Goal: Register for event/course

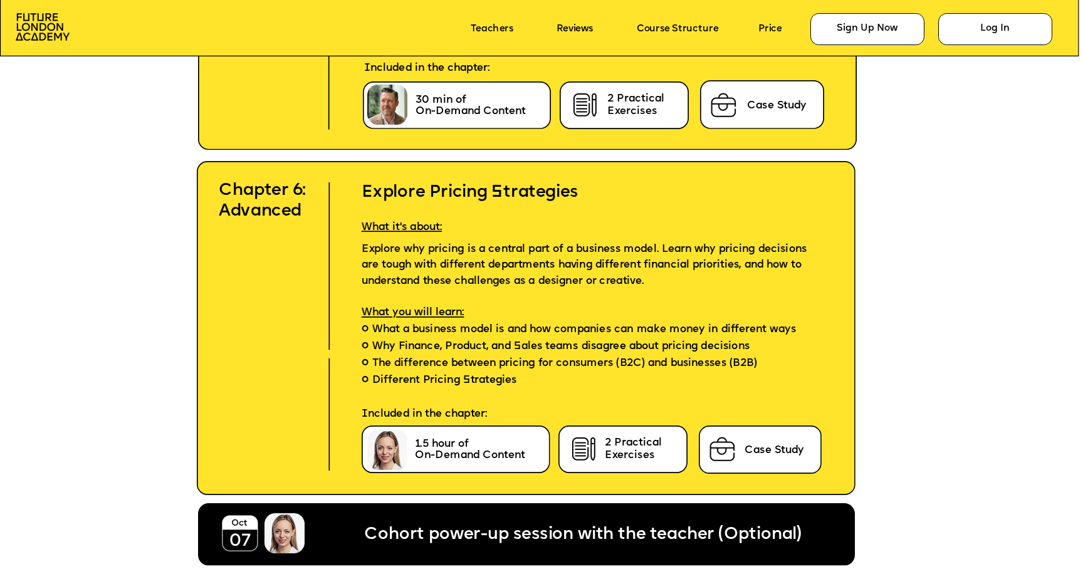
scroll to position [5312, 0]
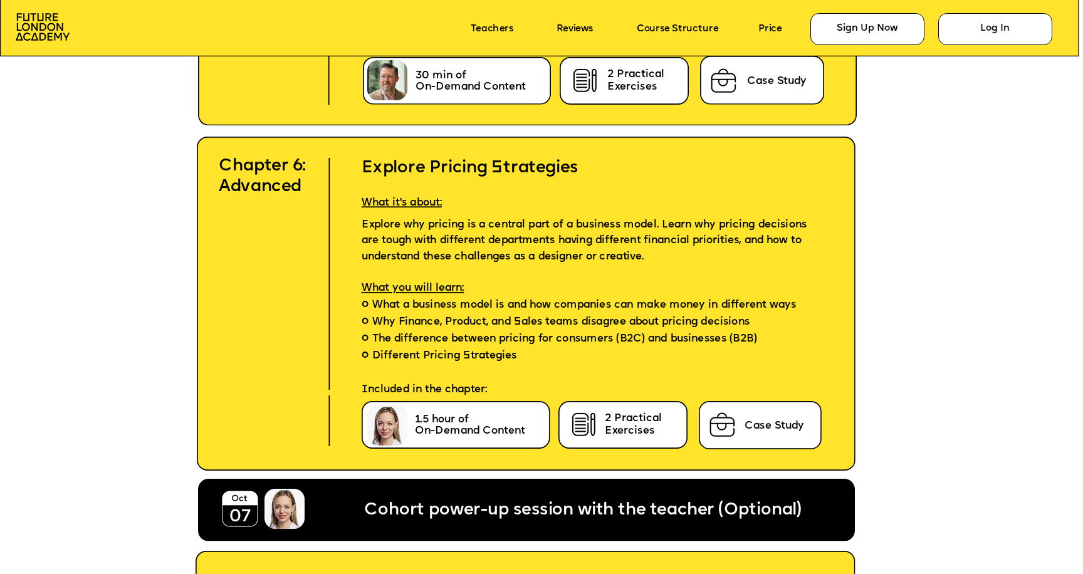
drag, startPoint x: 61, startPoint y: 357, endPoint x: 165, endPoint y: 324, distance: 109.0
click at [61, 357] on div "Sign Up Now Sign Up Now Grab your spot Sign Up Now Sign Up Now Online + Communi…" at bounding box center [541, 21] width 1083 height 10667
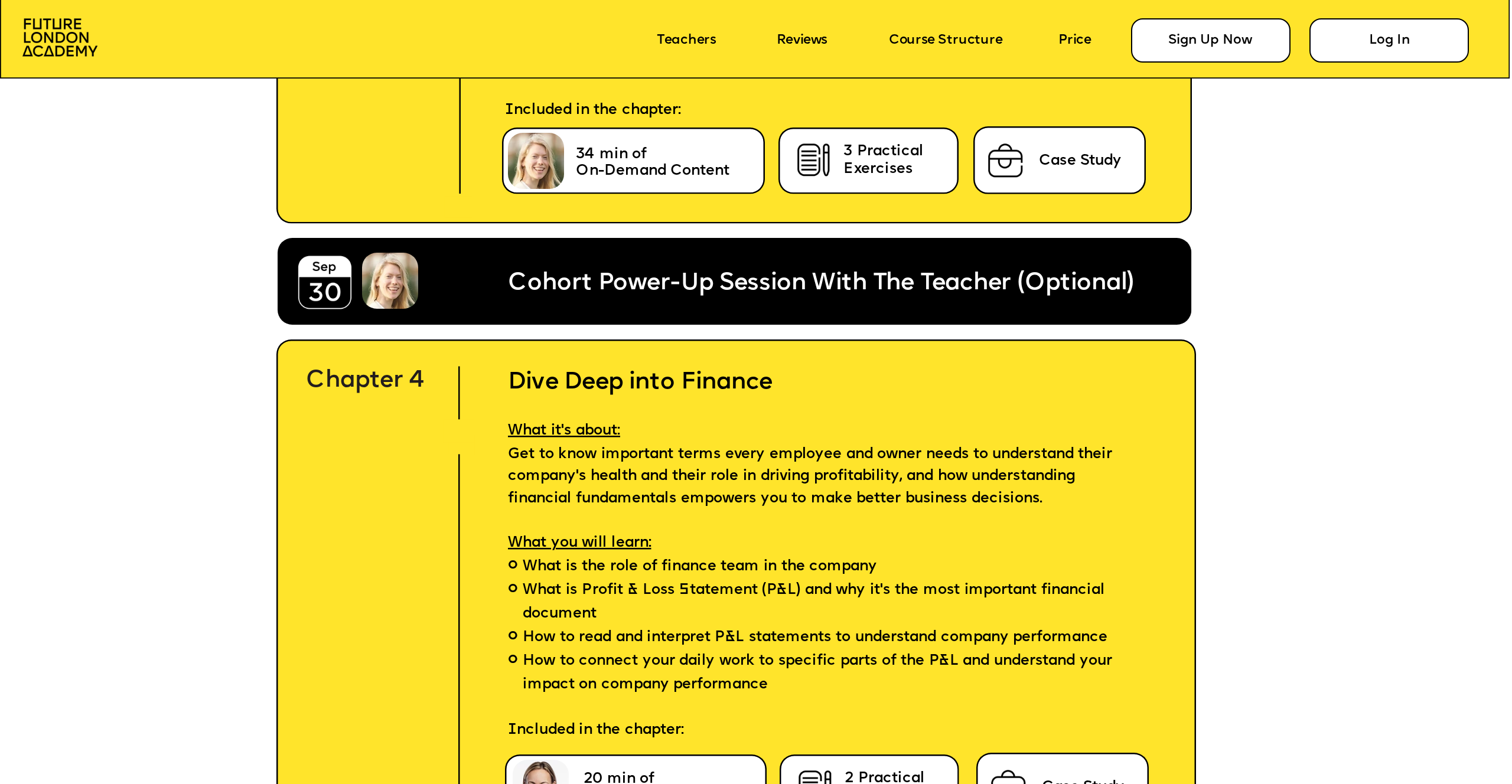
scroll to position [6214, 0]
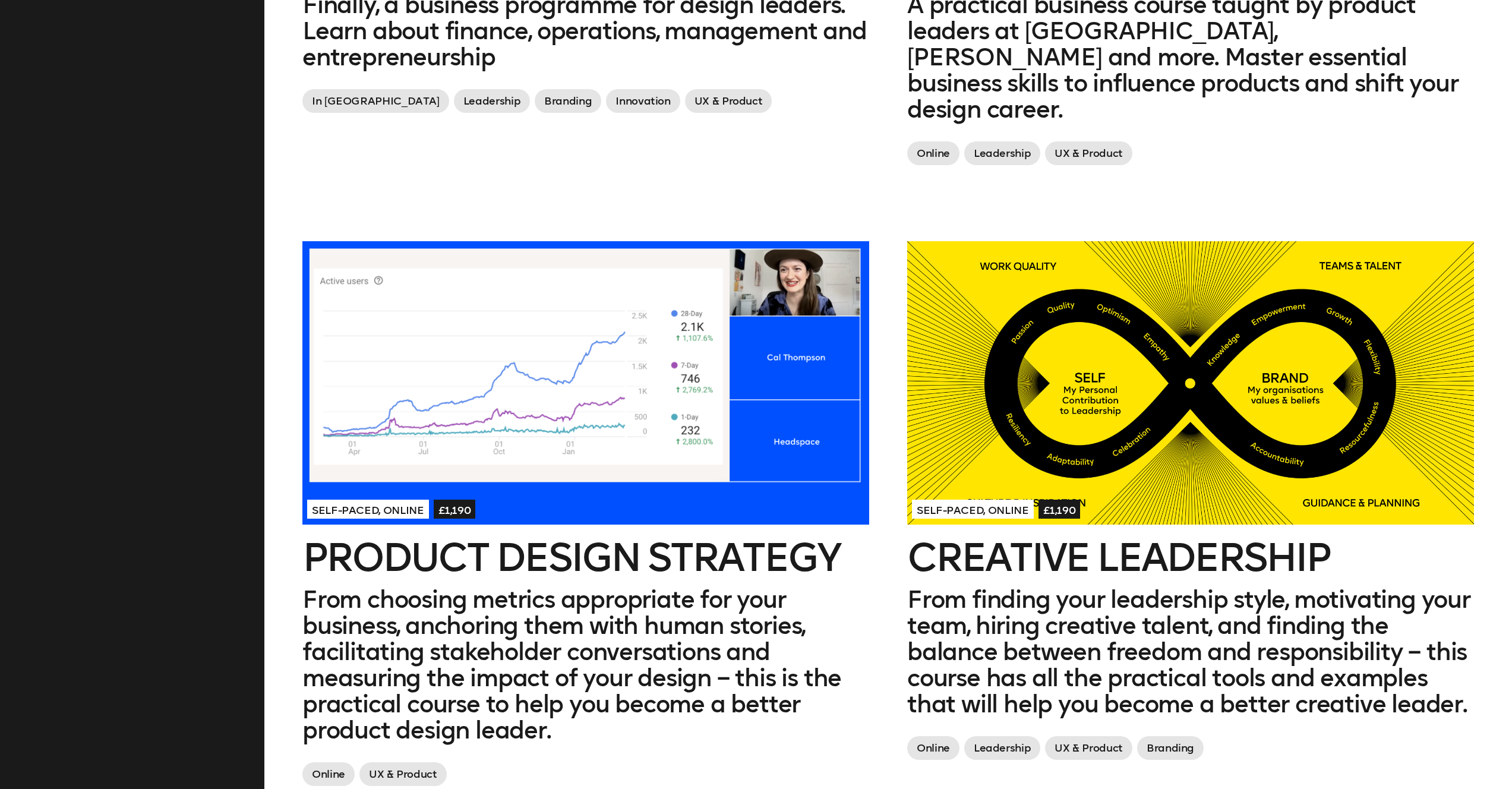
scroll to position [1092, 0]
